Goal: Information Seeking & Learning: Find specific fact

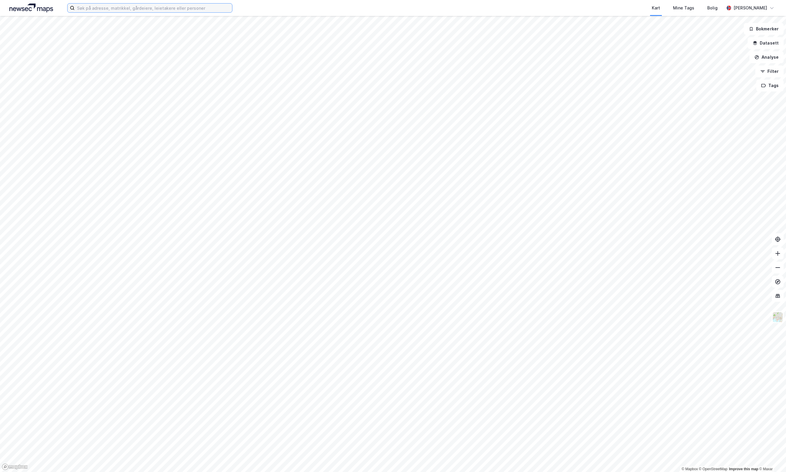
click at [128, 9] on input at bounding box center [154, 8] width 158 height 9
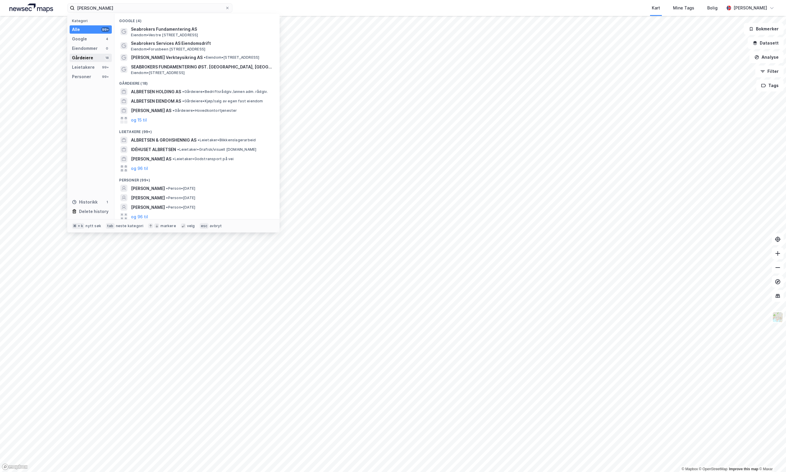
click at [92, 59] on div "Gårdeiere 18" at bounding box center [91, 58] width 42 height 8
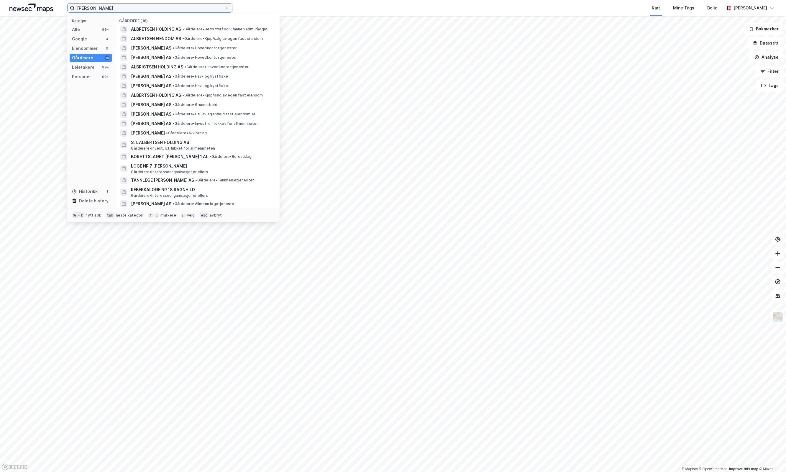
click at [134, 6] on input "ragnvald albretsen" at bounding box center [150, 8] width 150 height 9
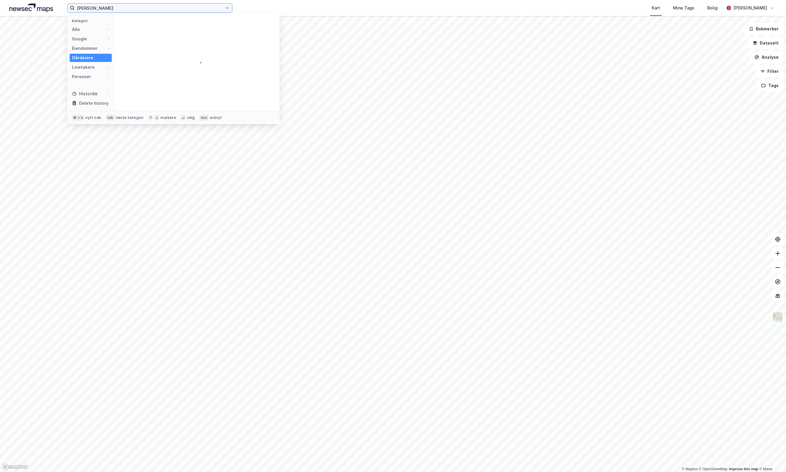
type input "ragnvald albretsen"
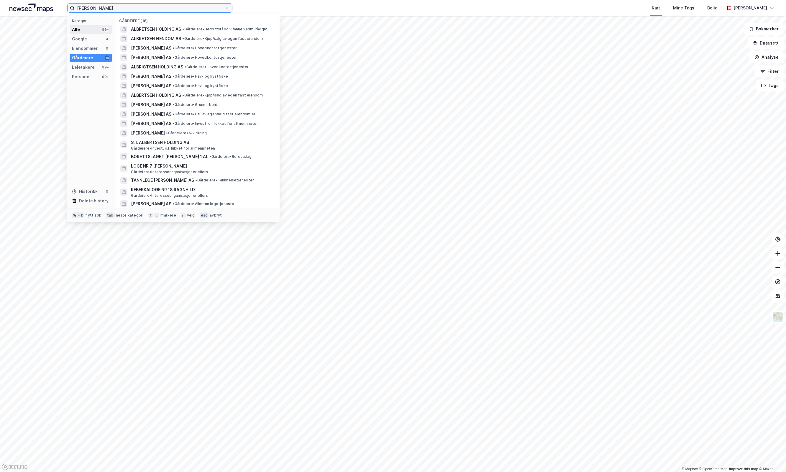
scroll to position [0, 0]
click at [86, 29] on div "Alle 99+" at bounding box center [91, 29] width 42 height 8
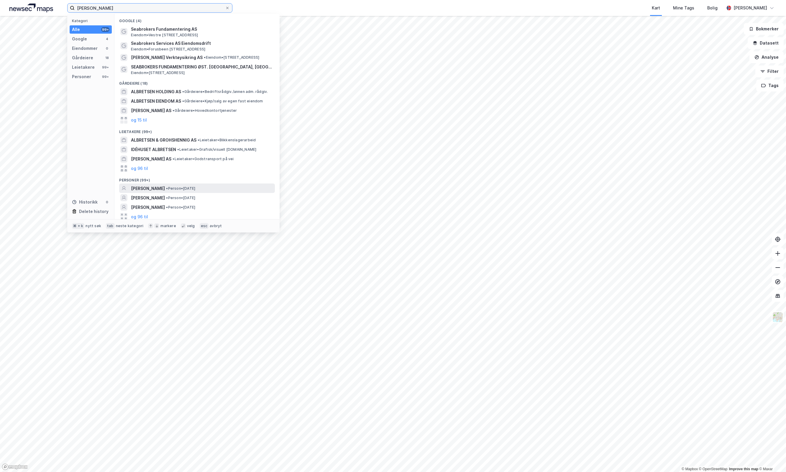
scroll to position [0, 0]
click at [165, 185] on span "RAGNVALD ALBRETSEN" at bounding box center [148, 188] width 34 height 7
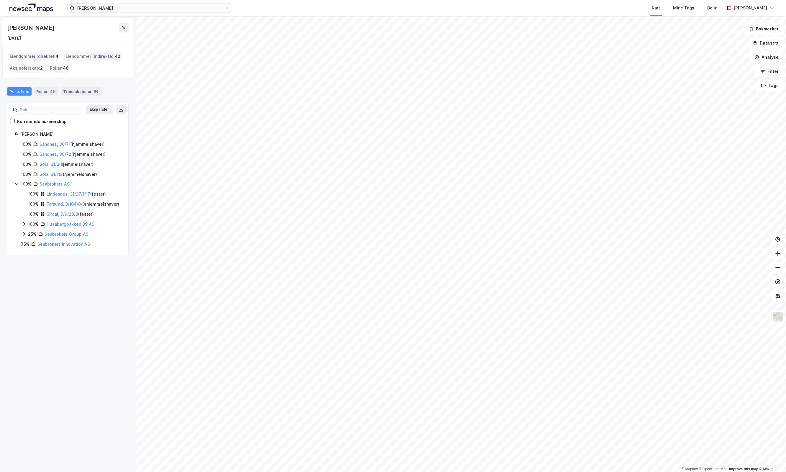
click at [17, 183] on icon at bounding box center [16, 184] width 3 height 2
